Goal: Check status: Check status

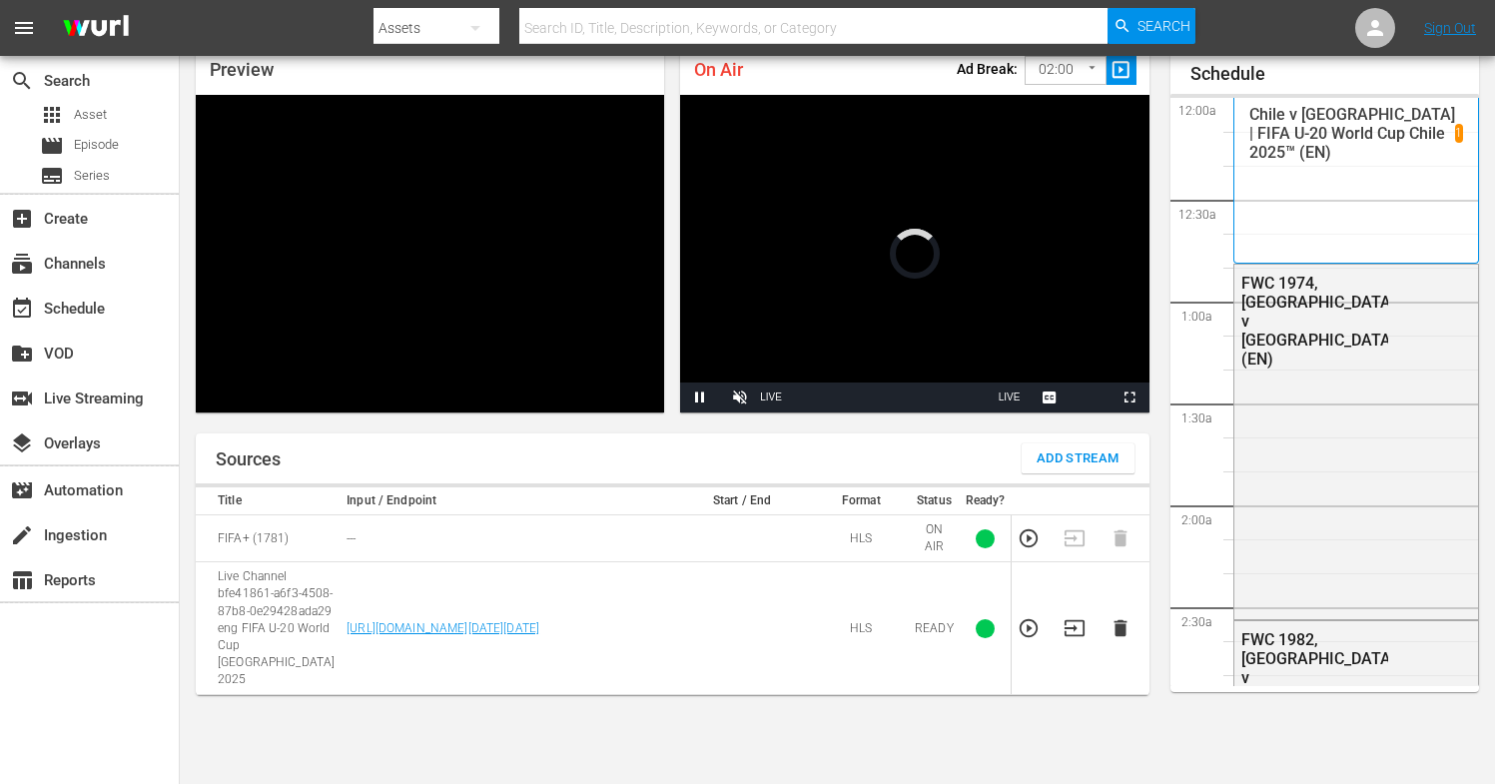
scroll to position [3401, 0]
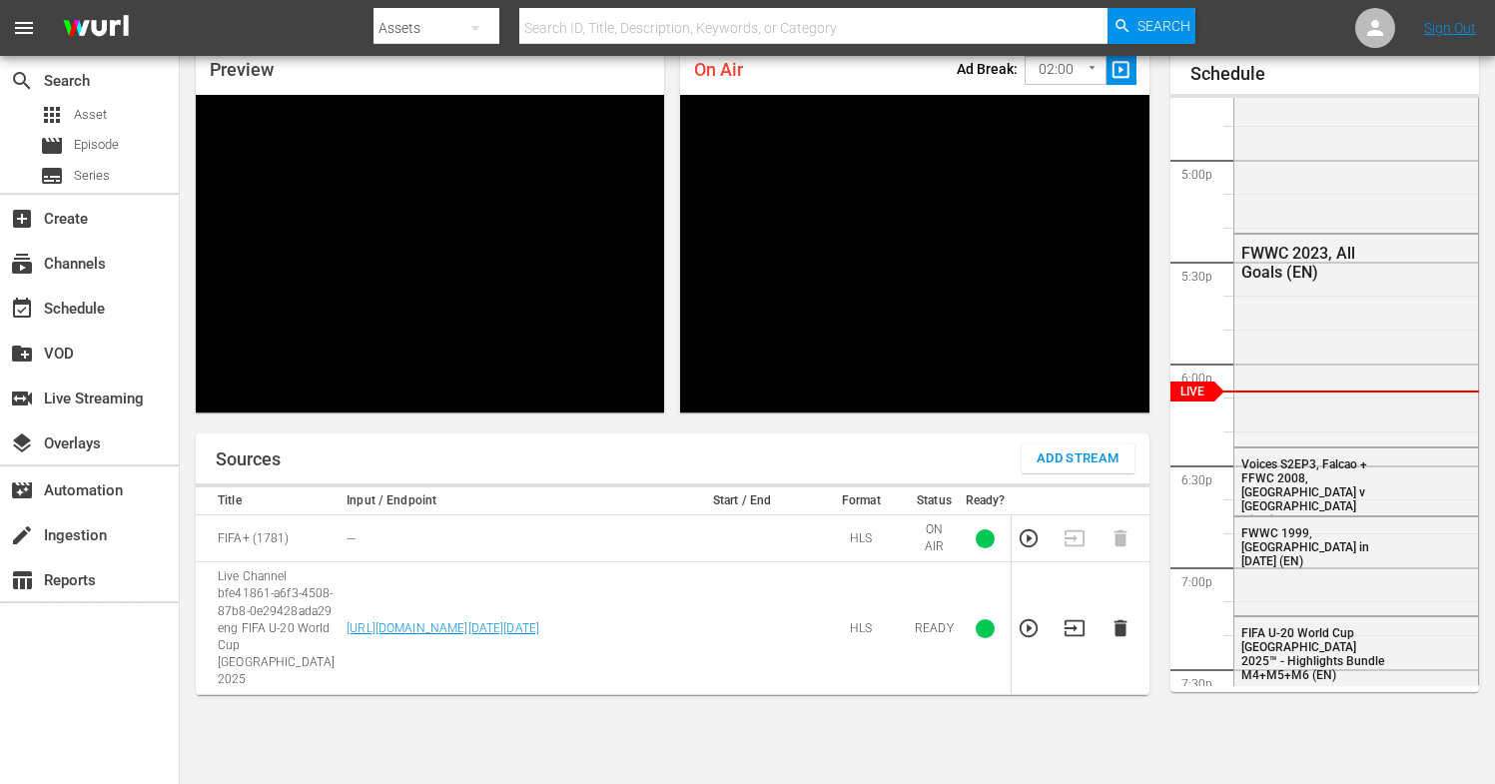
drag, startPoint x: 1073, startPoint y: 611, endPoint x: 963, endPoint y: 698, distance: 140.0
click at [963, 698] on div "Sources Add Stream Title Input / Endpoint Start / End Format Status Ready? FIFA…" at bounding box center [672, 624] width 953 height 383
click at [1070, 617] on icon "button" at bounding box center [1074, 628] width 22 height 22
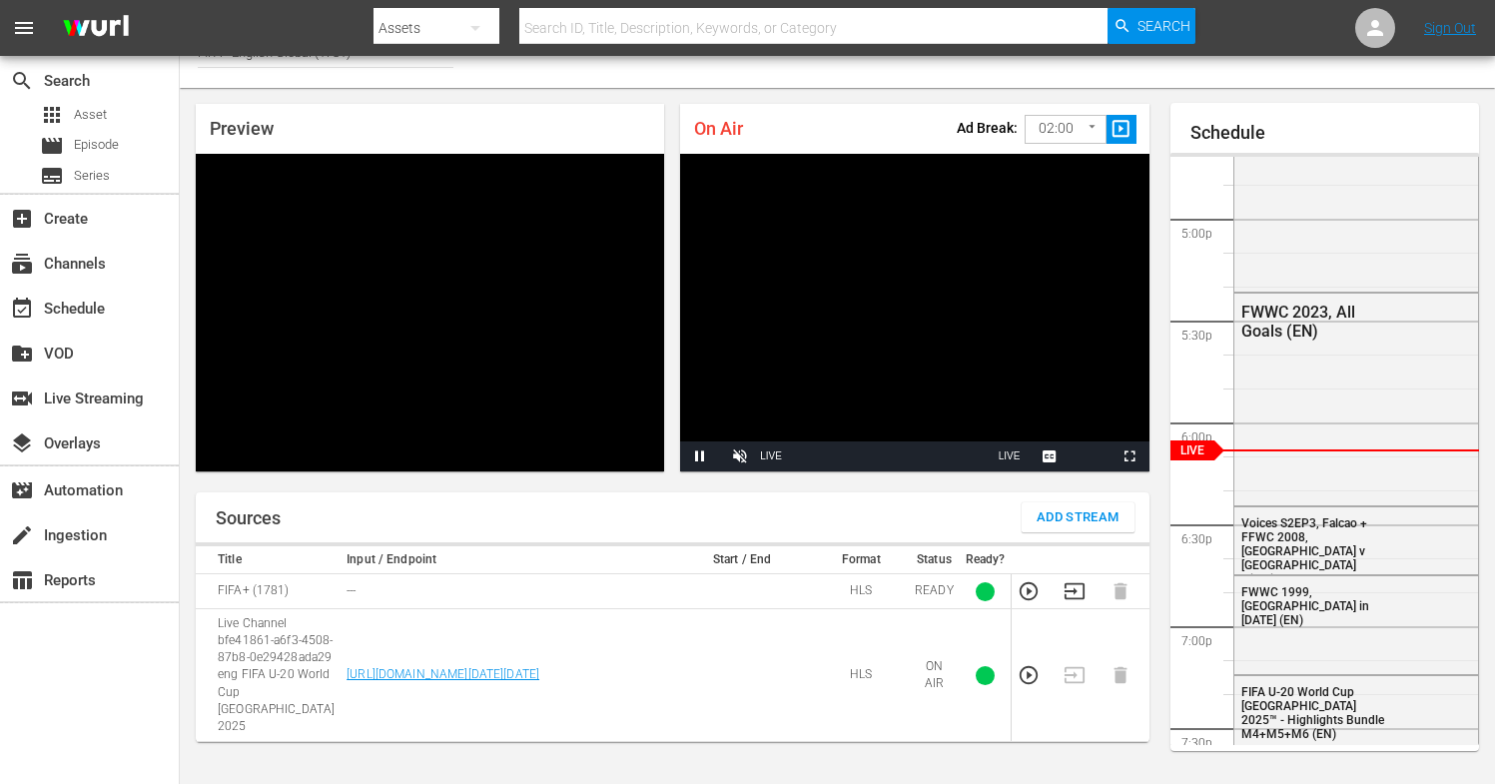
scroll to position [0, 0]
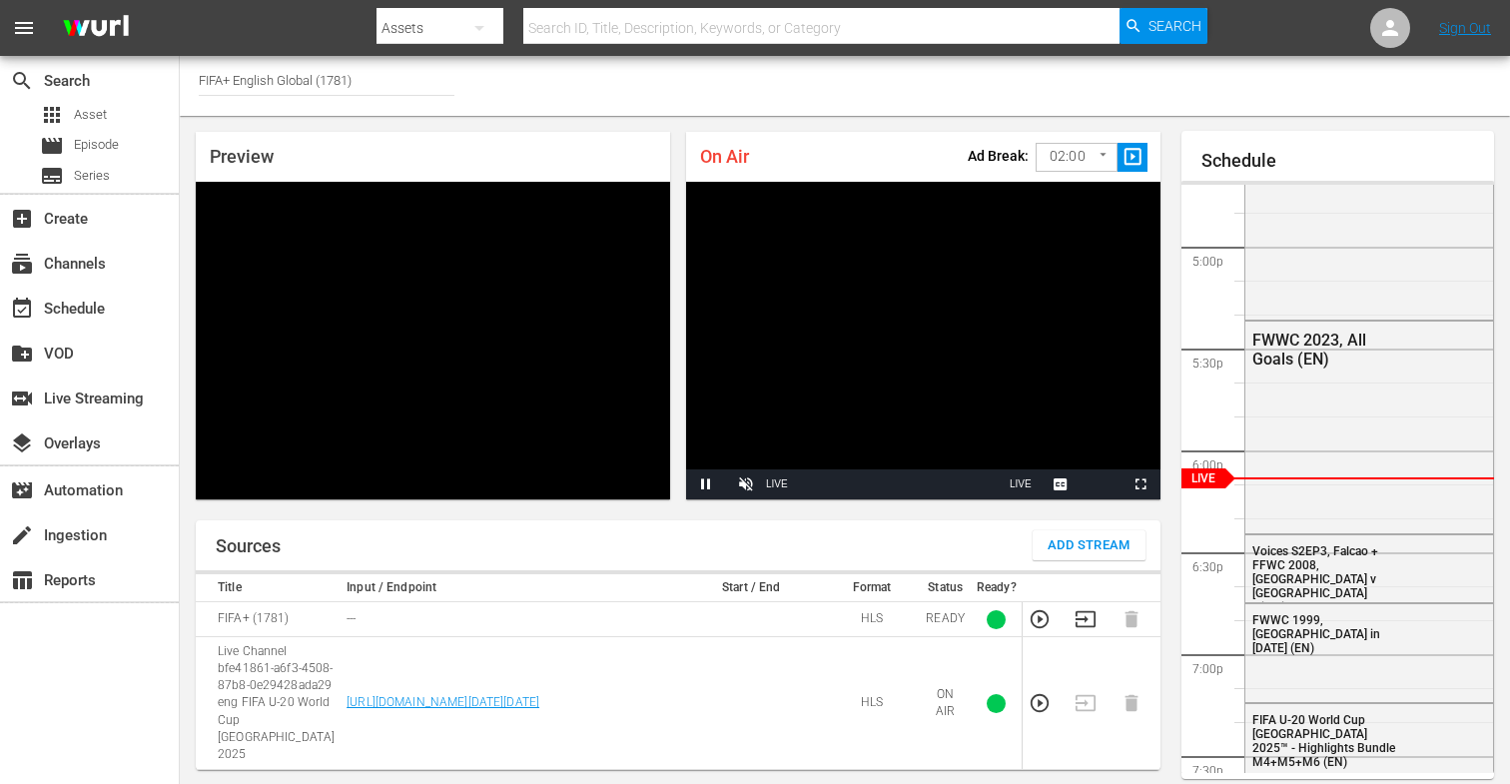
click at [1041, 161] on body "menu Search By Assets Search ID, Title, Description, Keywords, or Category Sear…" at bounding box center [755, 392] width 1510 height 784
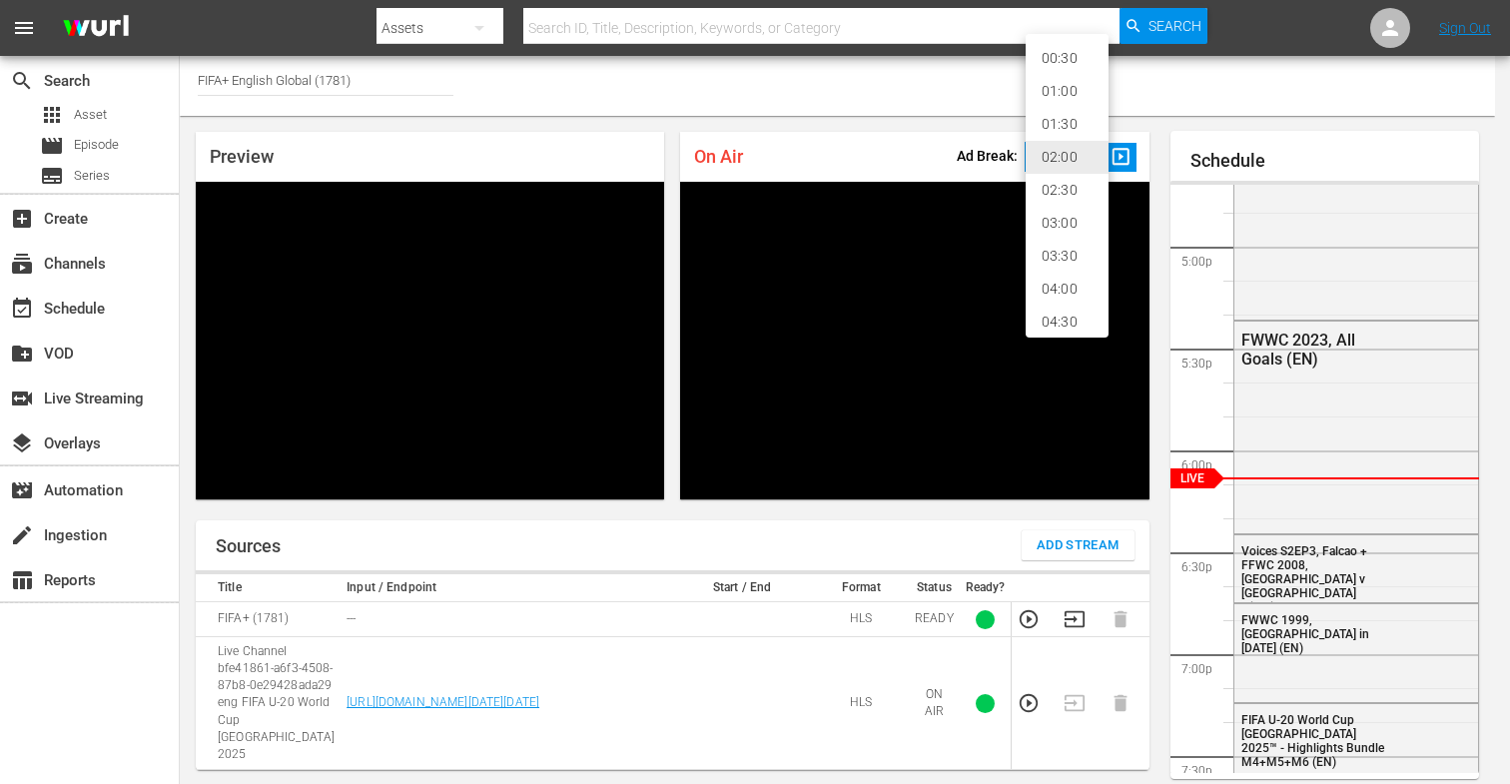
click at [1060, 158] on li "02:00" at bounding box center [1066, 157] width 83 height 33
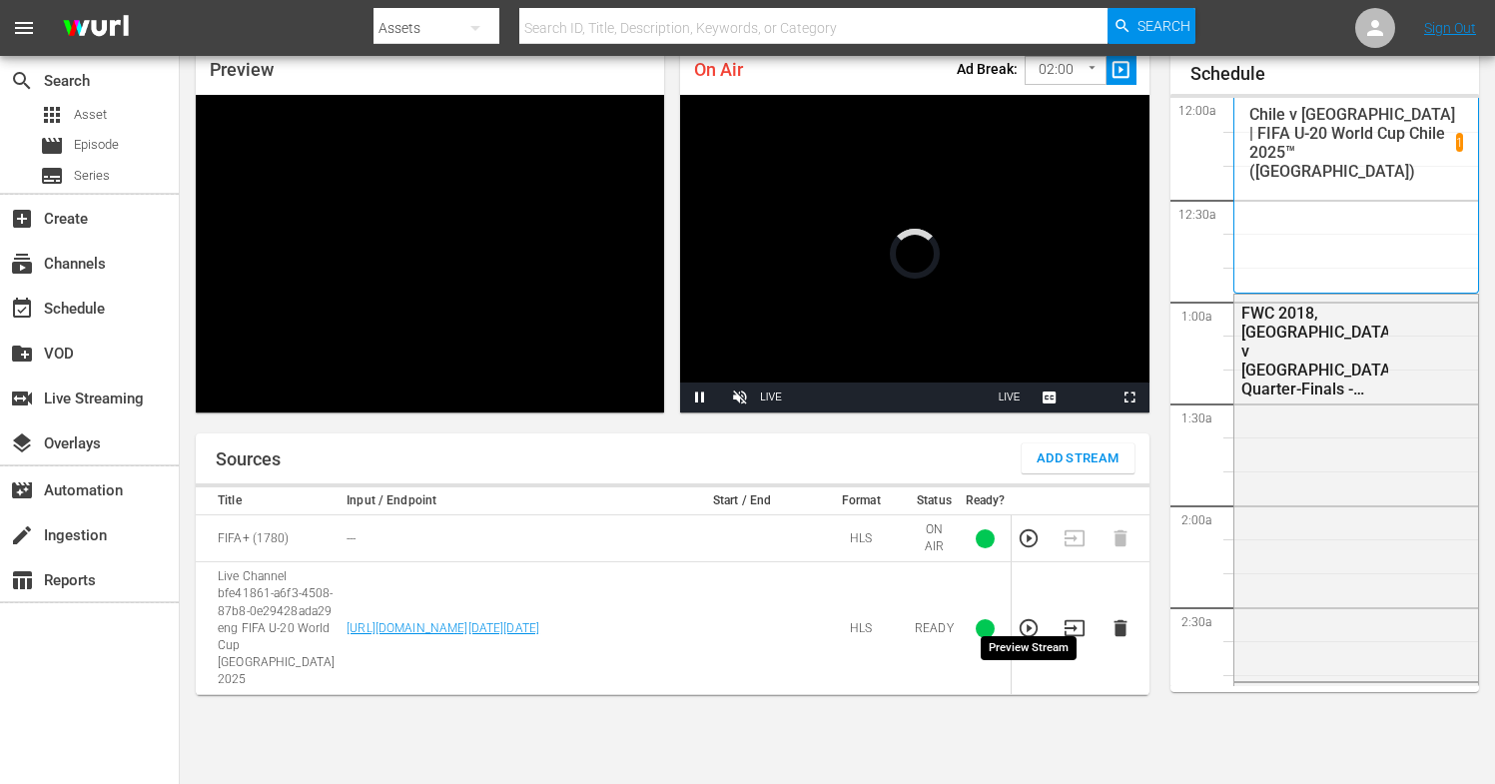
scroll to position [3417, 0]
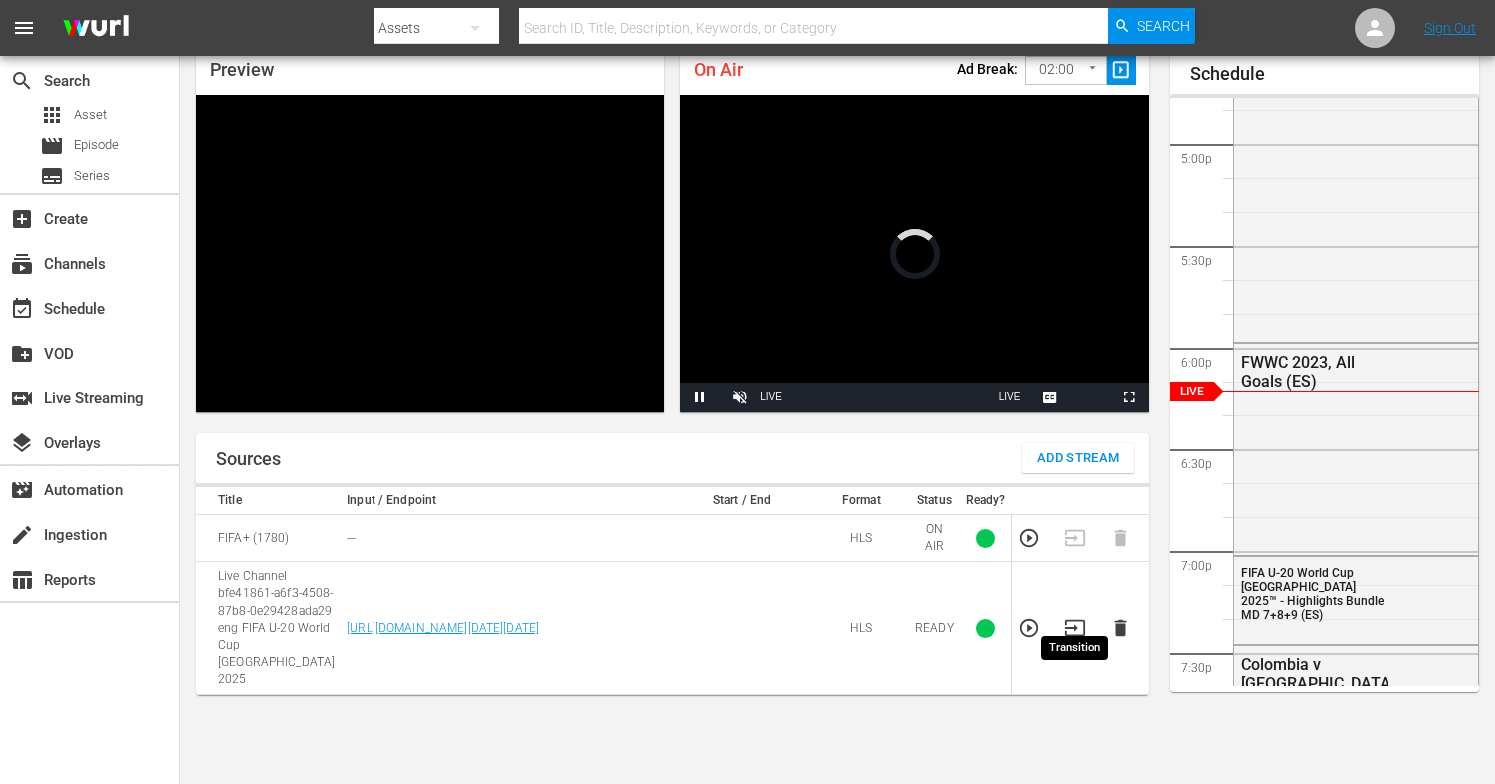
click at [1080, 617] on icon "button" at bounding box center [1074, 628] width 22 height 22
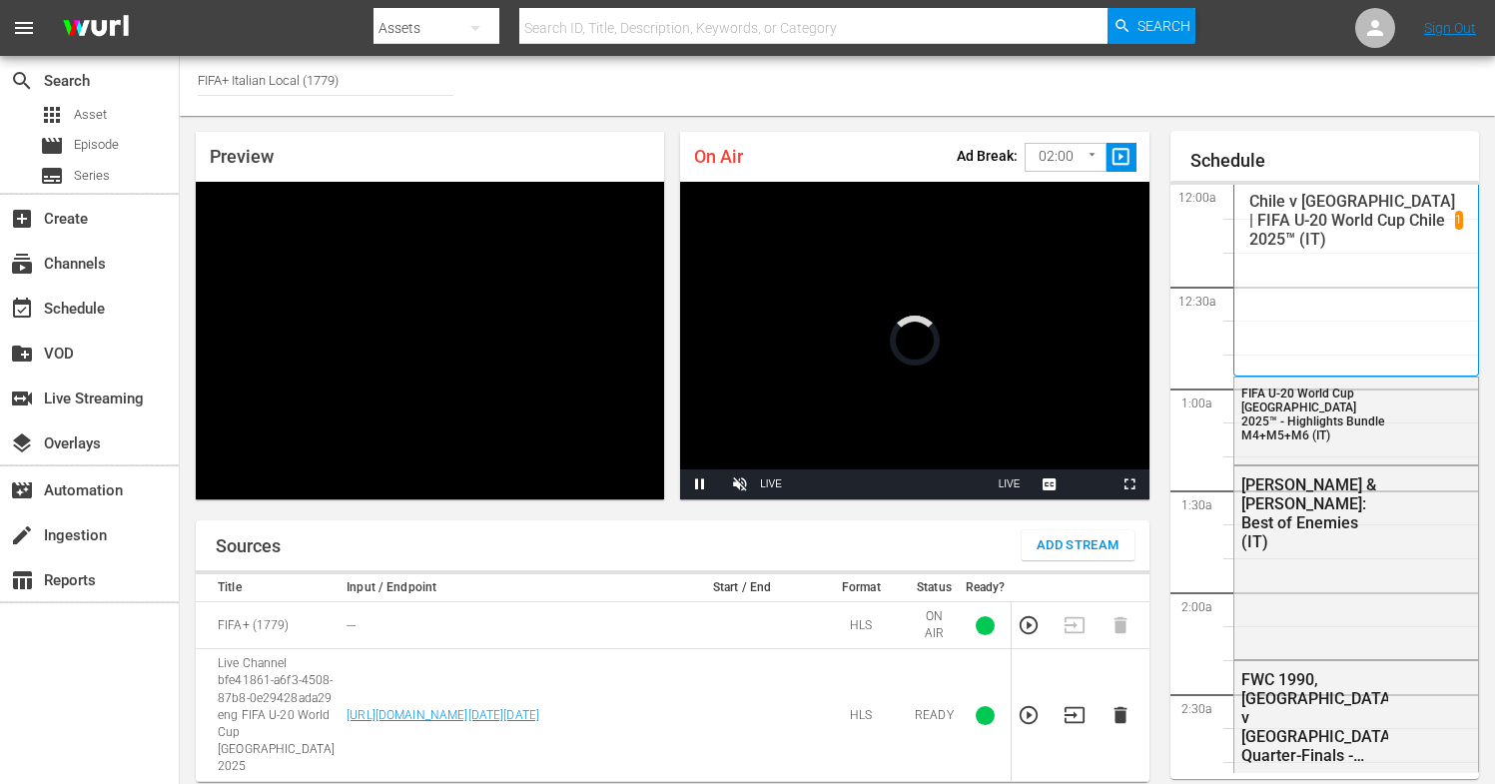
scroll to position [3408, 0]
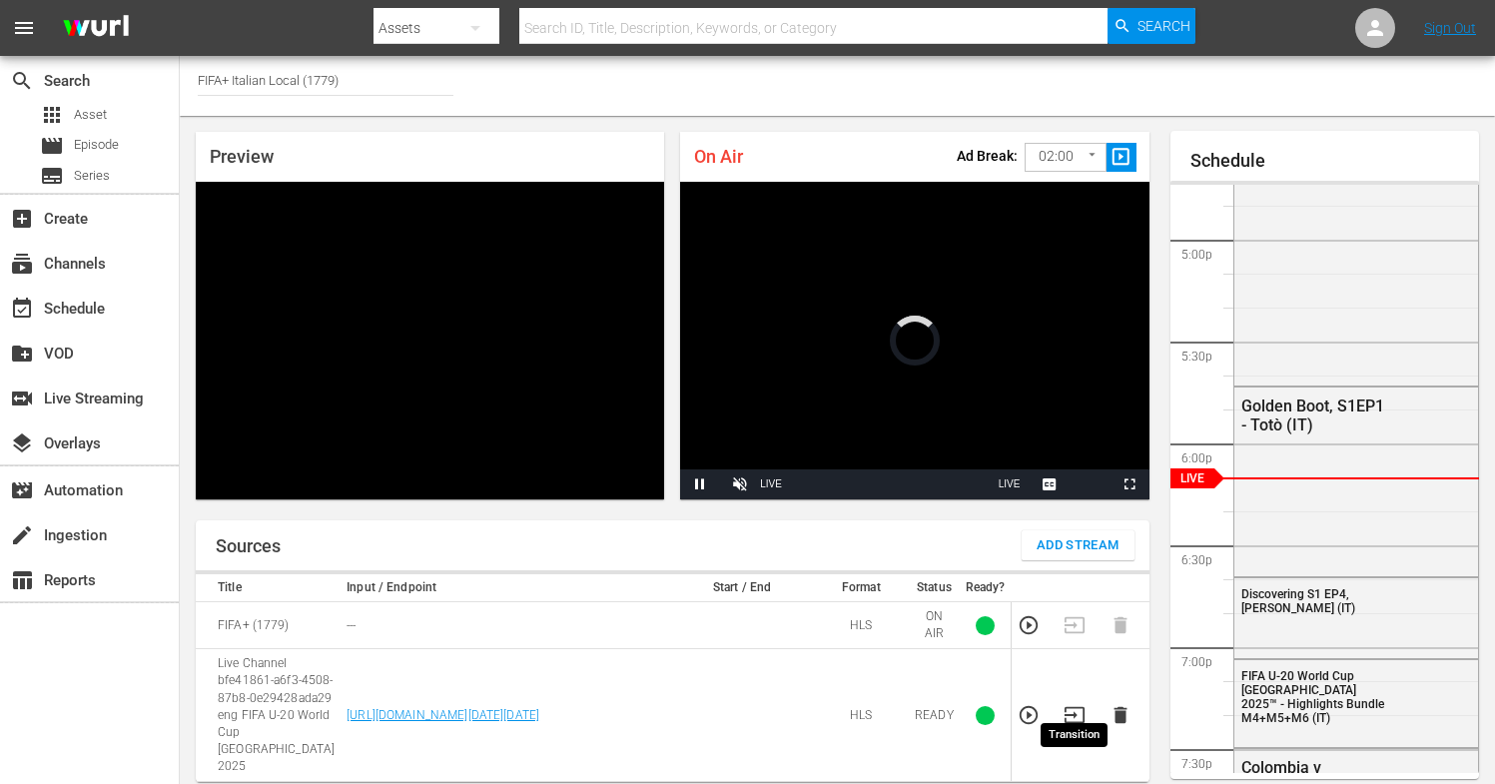
click at [1065, 704] on icon "button" at bounding box center [1074, 715] width 22 height 22
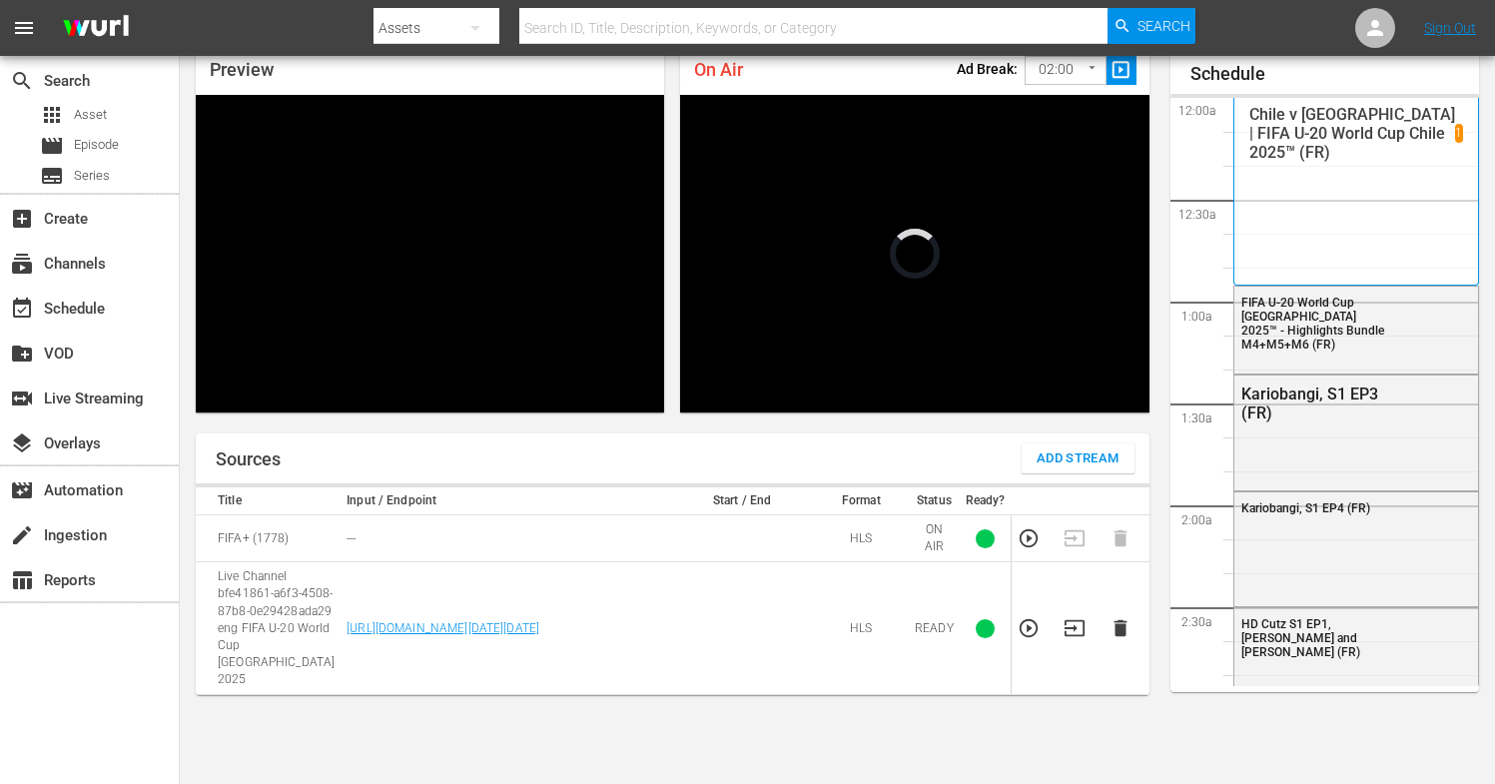
scroll to position [3404, 0]
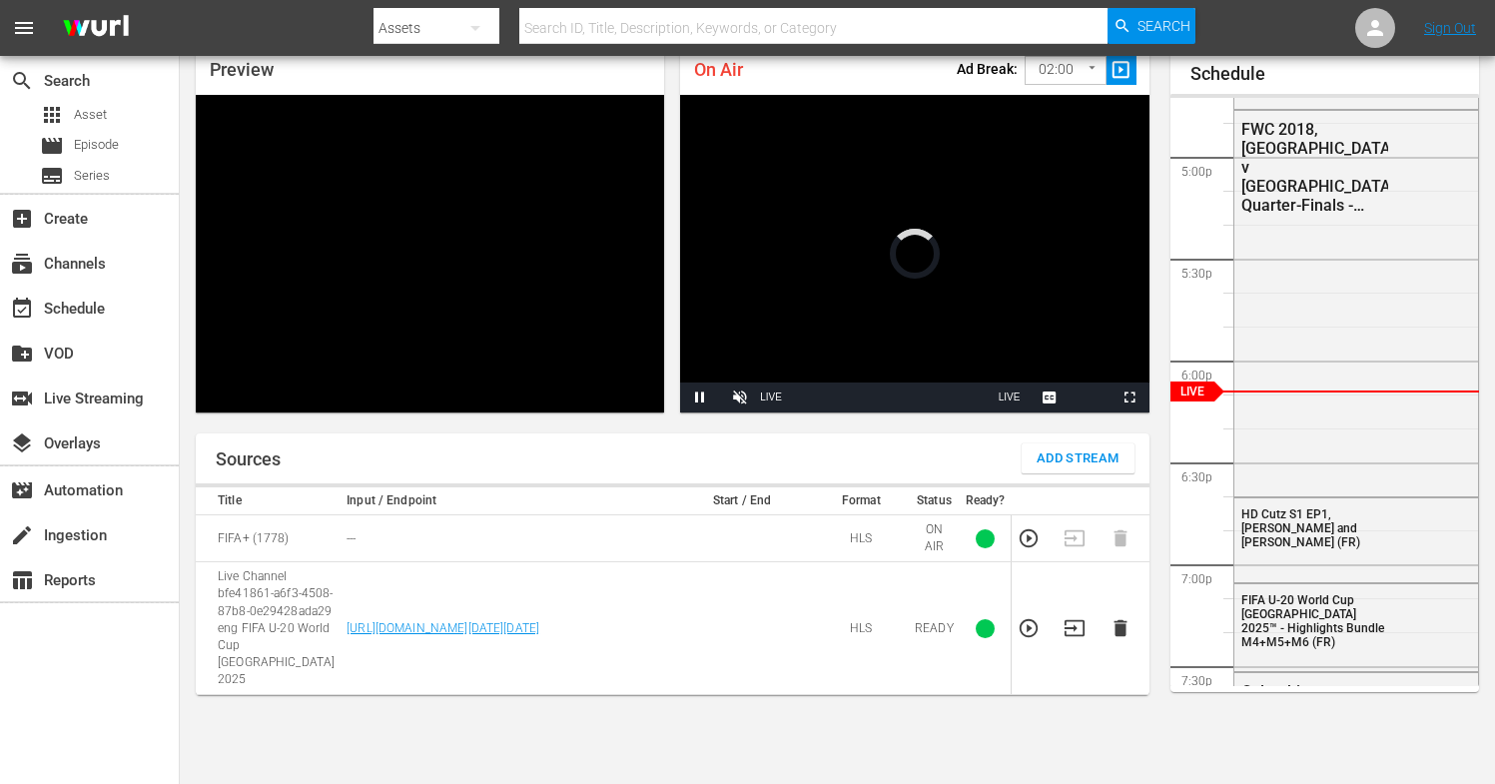
click at [1073, 617] on icon "button" at bounding box center [1074, 628] width 22 height 22
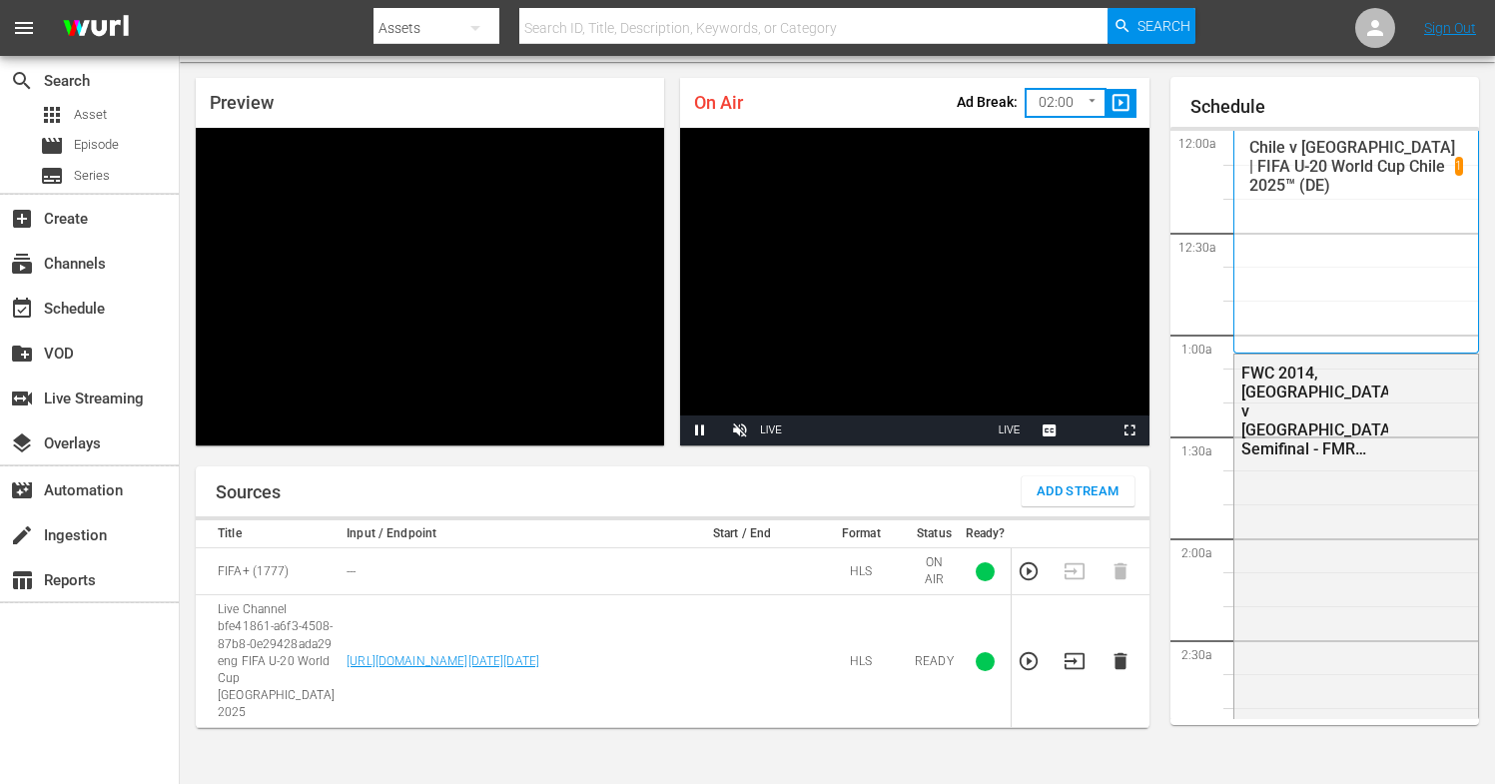
scroll to position [3405, 0]
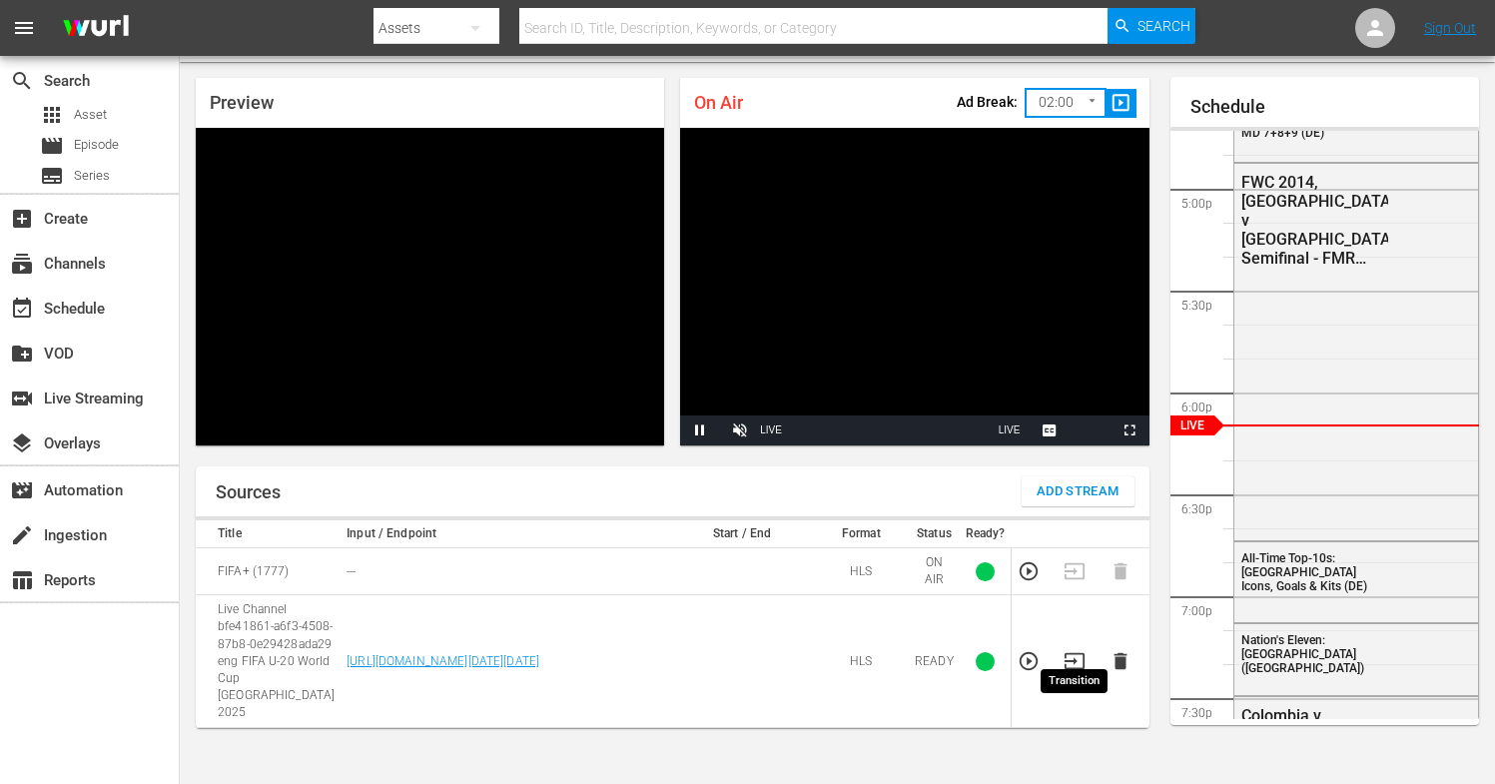
click at [1078, 650] on icon "button" at bounding box center [1074, 661] width 22 height 22
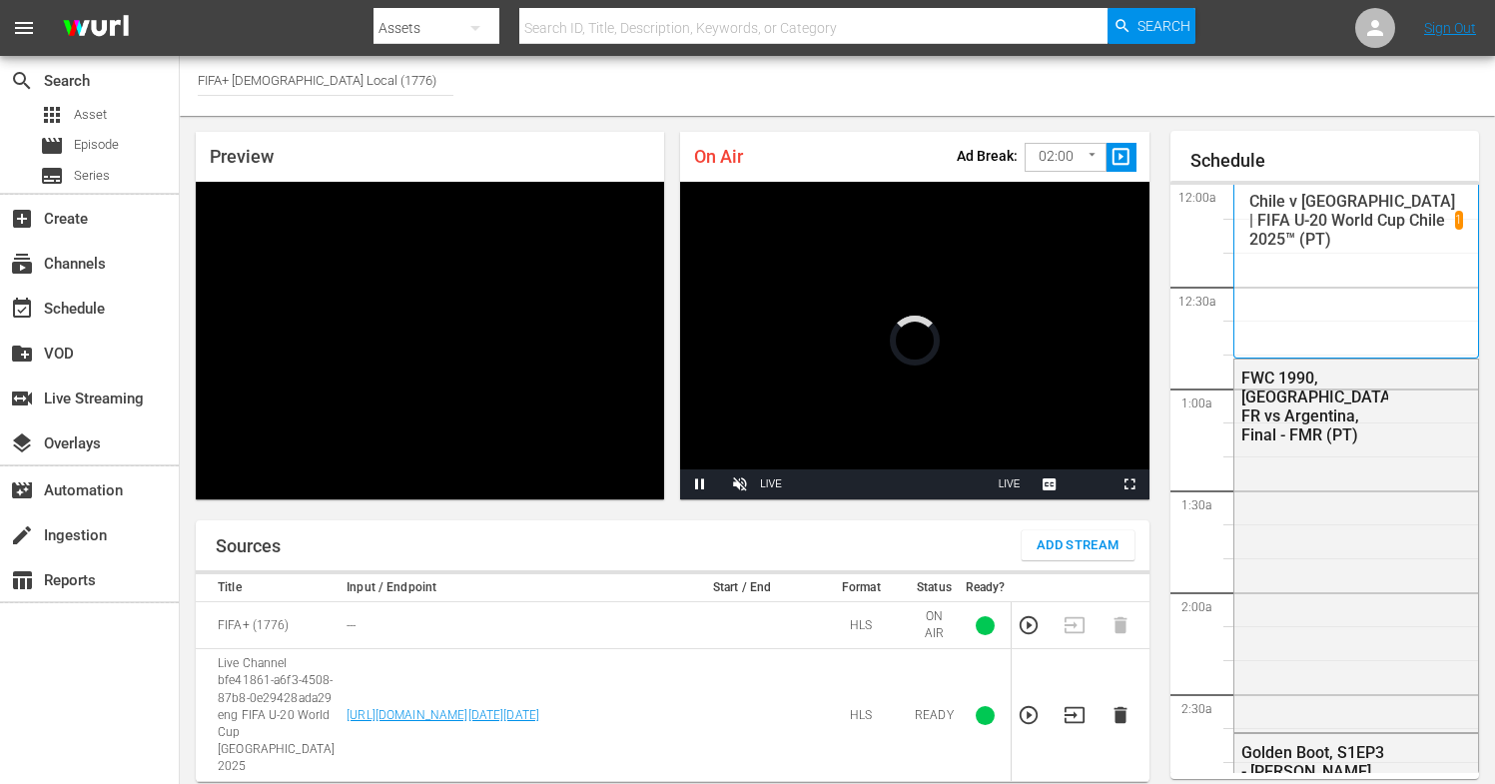
scroll to position [3415, 0]
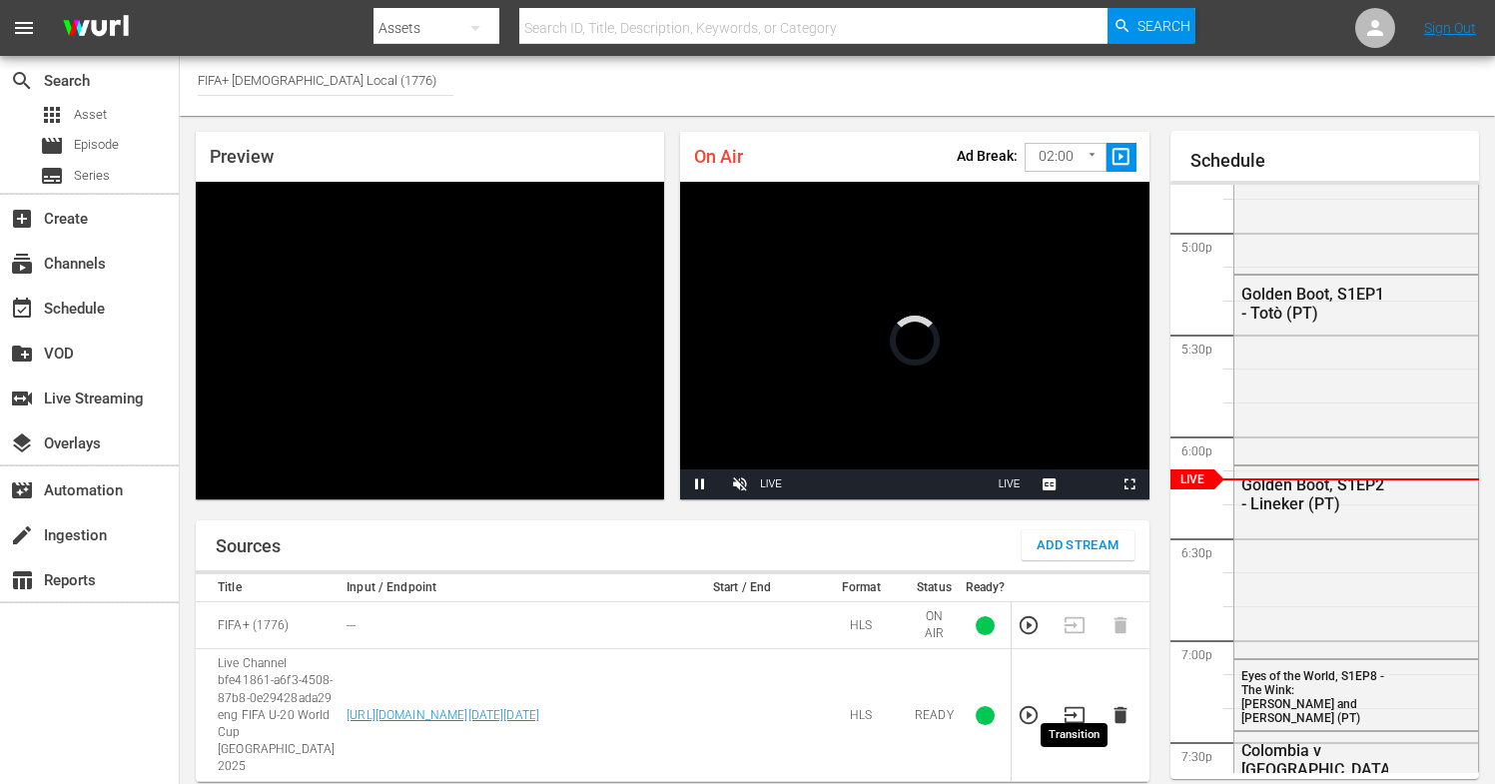
click at [1079, 704] on icon "button" at bounding box center [1074, 715] width 22 height 22
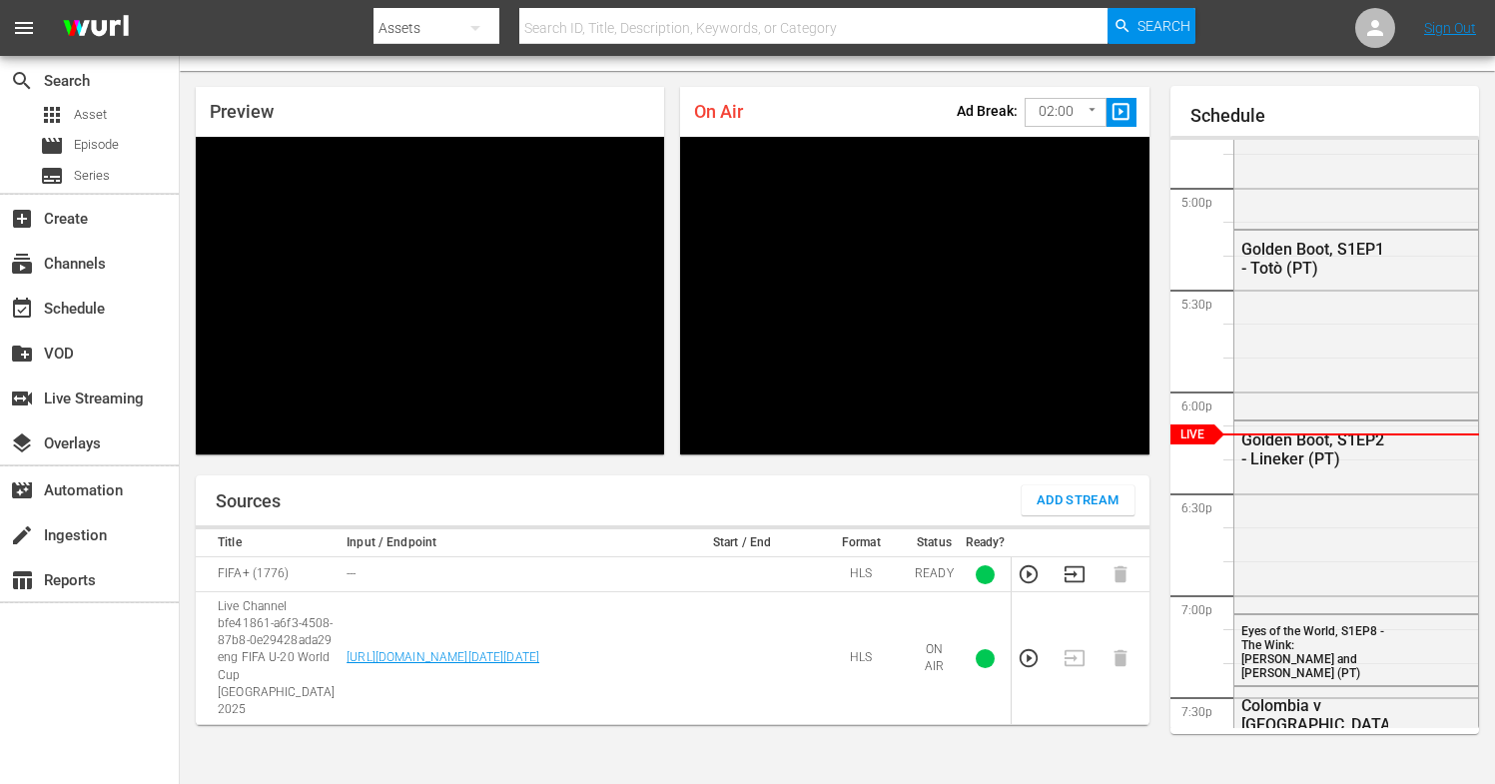
scroll to position [81, 0]
